Goal: Information Seeking & Learning: Compare options

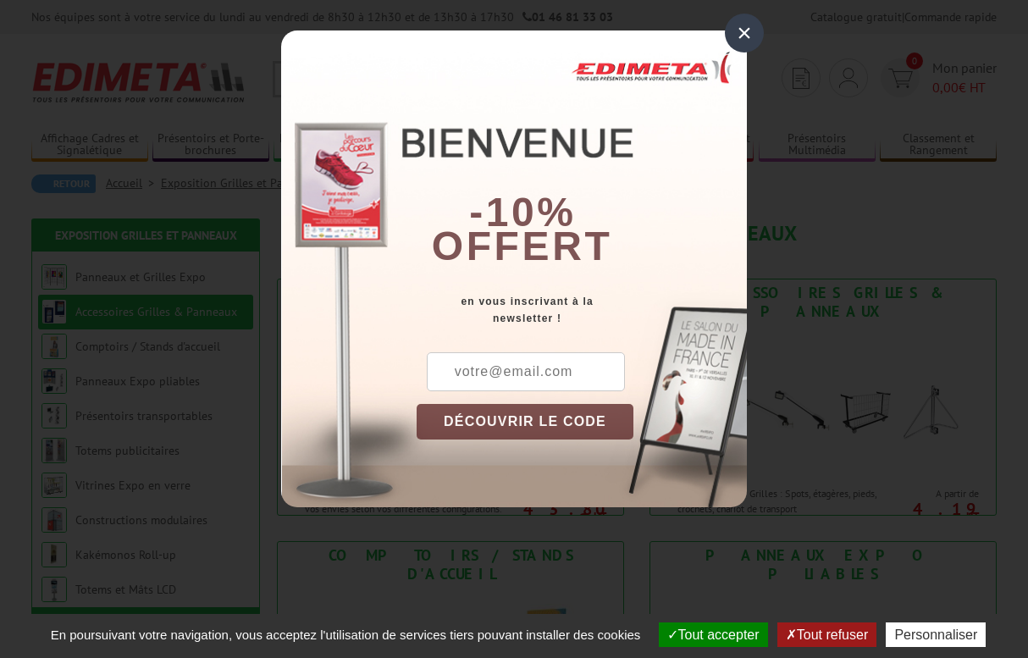
click at [739, 22] on div "×" at bounding box center [744, 33] width 39 height 39
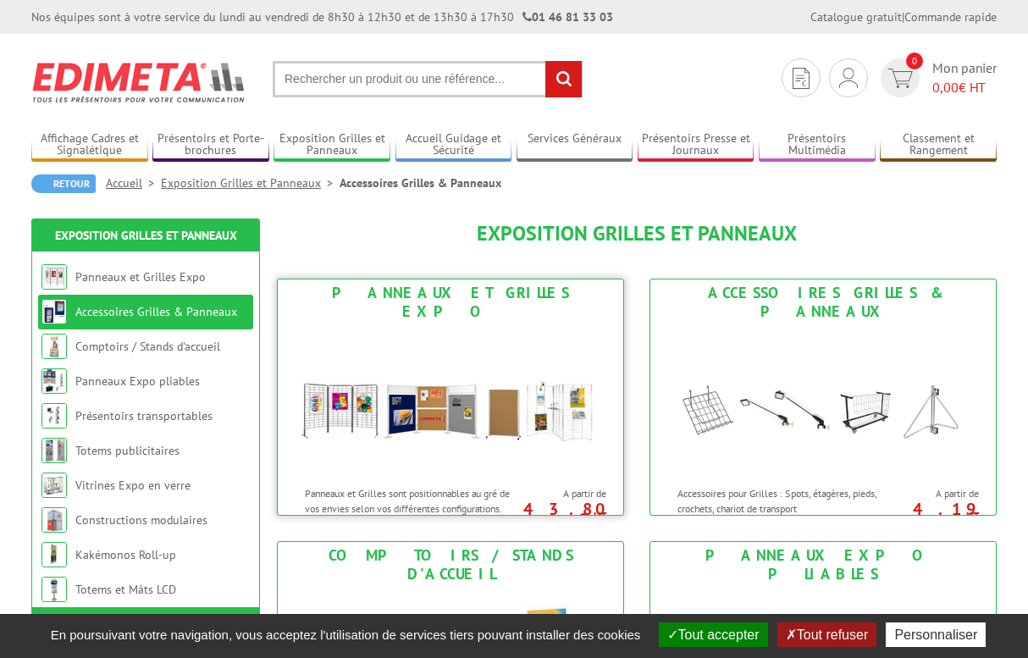
click at [462, 395] on img at bounding box center [450, 401] width 313 height 152
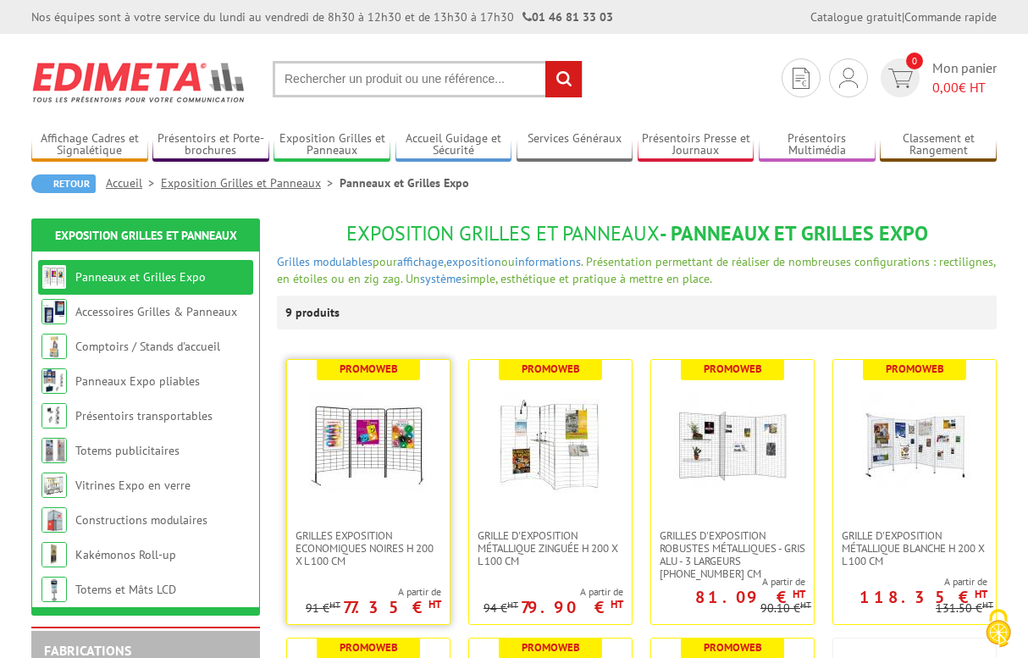
click at [389, 437] on img at bounding box center [368, 444] width 119 height 119
click at [706, 425] on img at bounding box center [732, 444] width 119 height 119
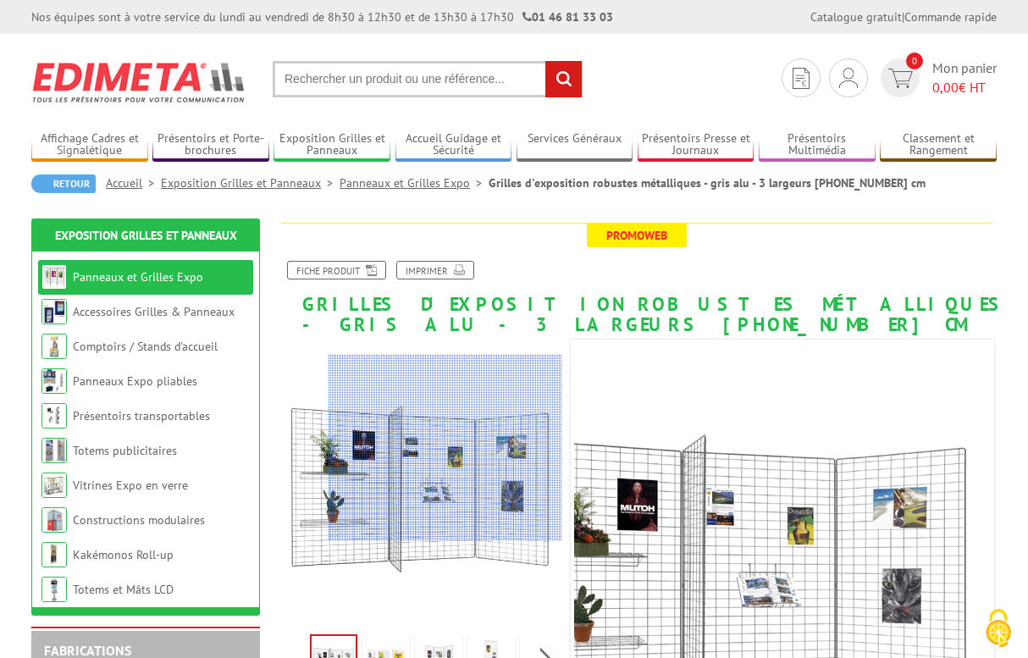
click at [492, 448] on div at bounding box center [445, 448] width 234 height 186
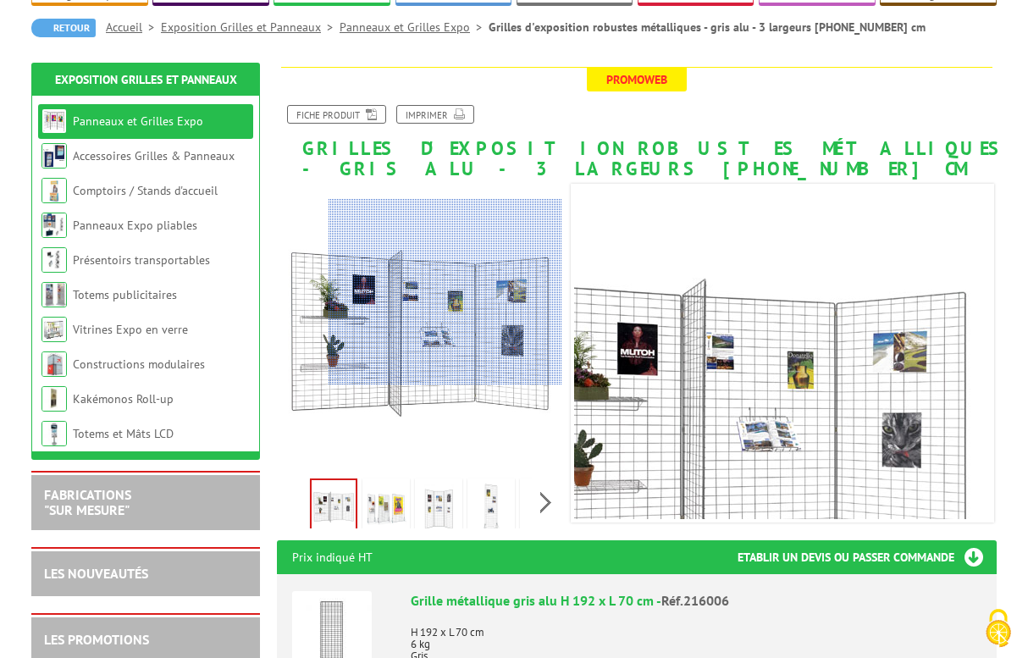
scroll to position [155, 0]
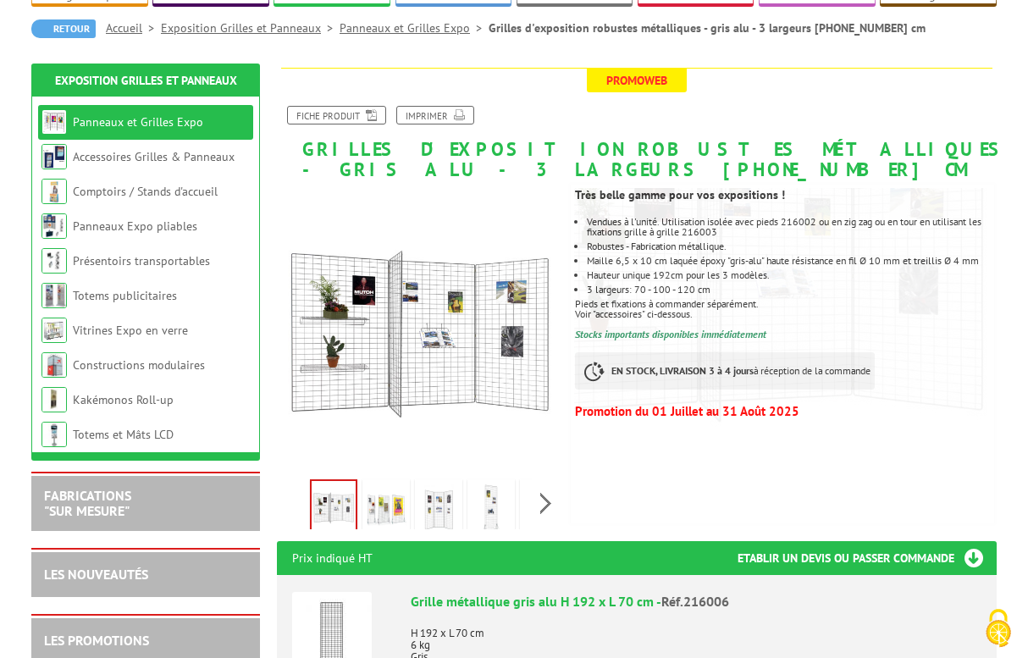
click at [743, 324] on img at bounding box center [754, 268] width 508 height 508
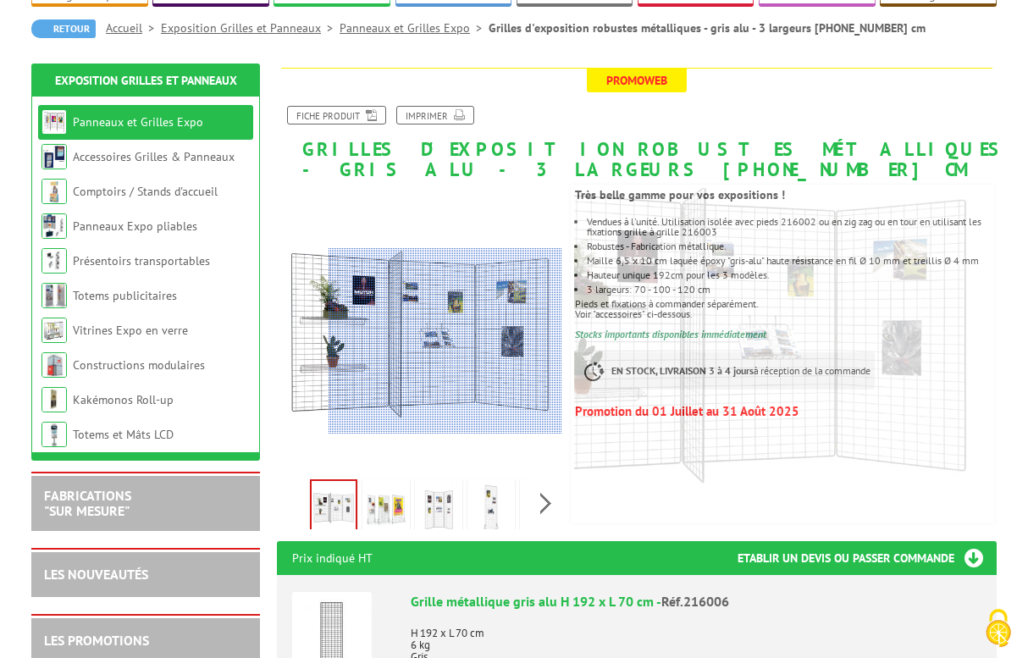
click at [486, 341] on div at bounding box center [445, 341] width 234 height 186
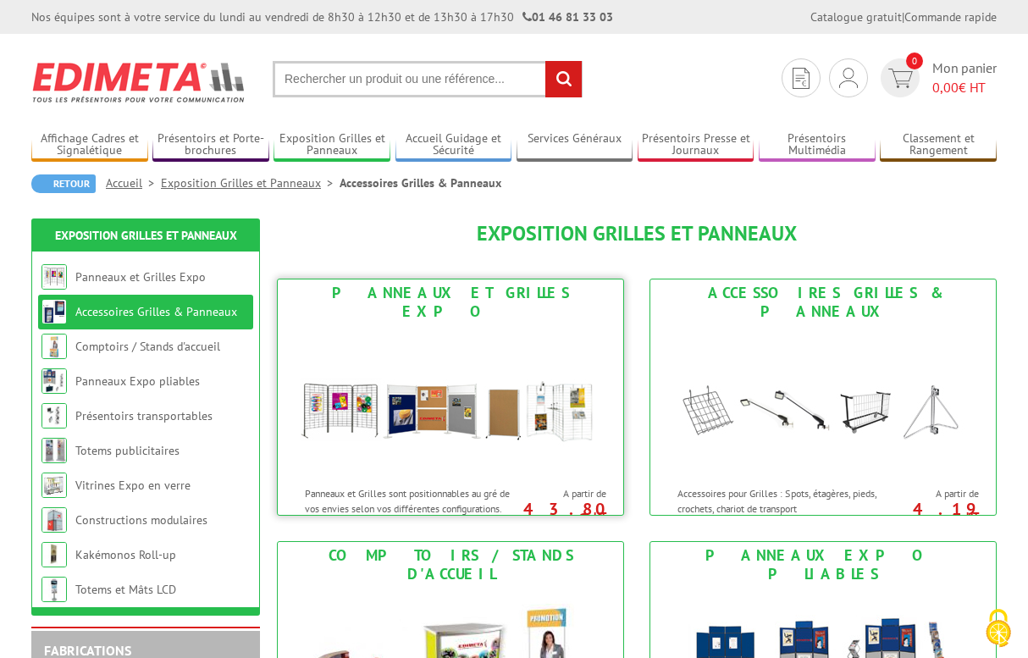
click at [373, 349] on img at bounding box center [450, 401] width 313 height 152
